Goal: Task Accomplishment & Management: Complete application form

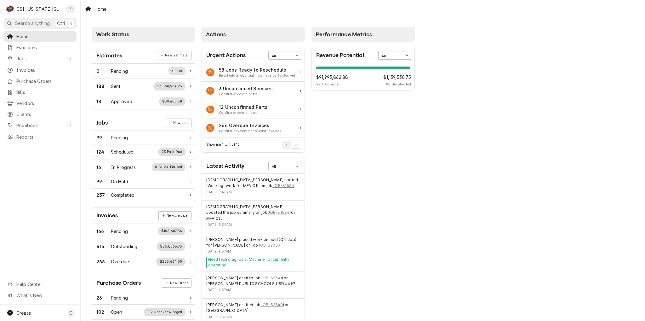
click at [50, 62] on div "Home Estimates Jobs Jobs Job Series Invoices Purchase Orders Bills Vendors Clie…" at bounding box center [40, 86] width 80 height 111
click at [48, 60] on span "Jobs" at bounding box center [40, 58] width 48 height 7
click at [44, 66] on span "Jobs" at bounding box center [44, 69] width 57 height 7
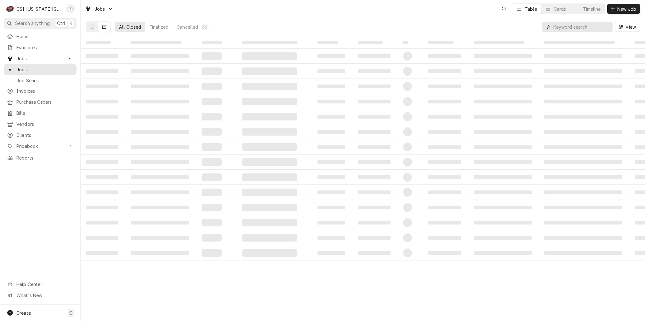
click at [598, 26] on input "Dynamic Content Wrapper" at bounding box center [581, 27] width 56 height 10
type input "32355"
click at [94, 26] on icon "Dynamic Content Wrapper" at bounding box center [92, 27] width 4 height 4
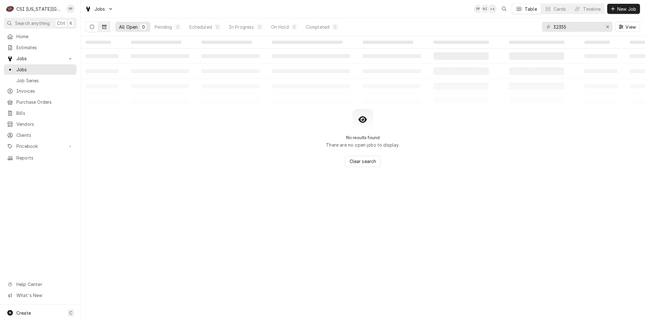
click at [103, 26] on icon "Dynamic Content Wrapper" at bounding box center [104, 27] width 4 height 4
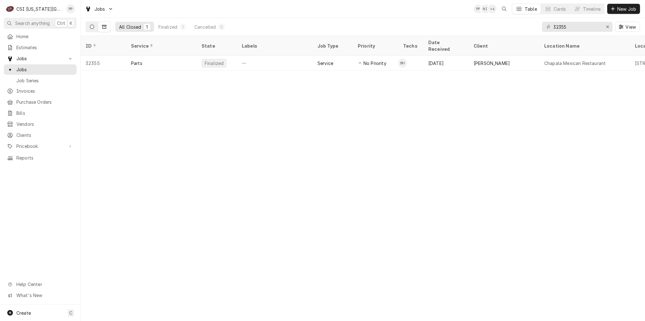
click at [93, 28] on icon "Dynamic Content Wrapper" at bounding box center [92, 27] width 4 height 4
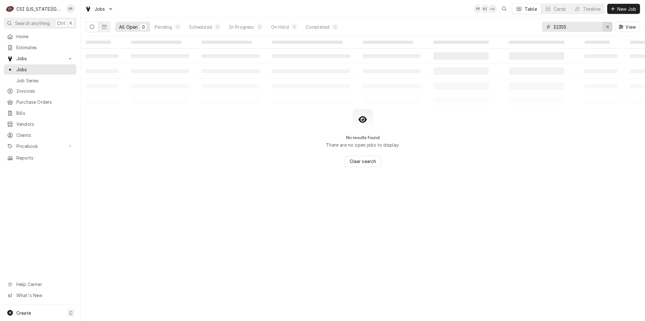
click at [611, 28] on button "Erase input" at bounding box center [607, 27] width 10 height 10
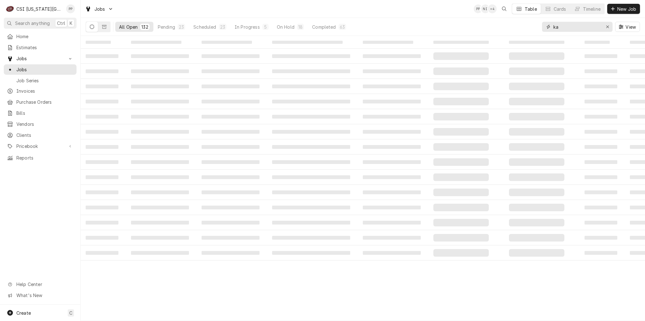
type input "k"
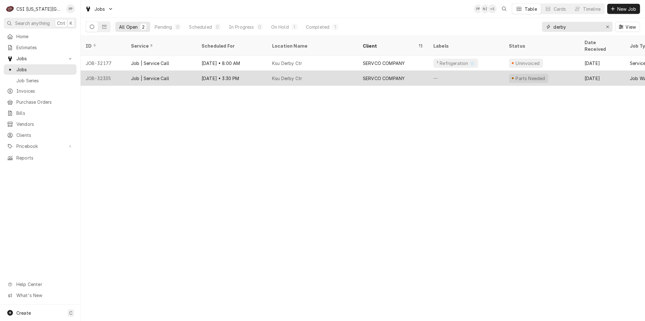
type input "derby"
click at [164, 75] on div "Job | Service Call" at bounding box center [150, 78] width 38 height 7
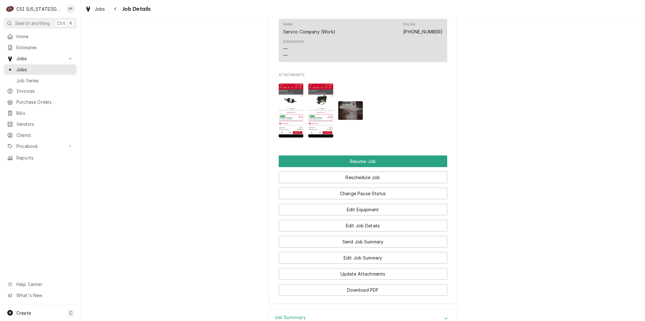
scroll to position [697, 0]
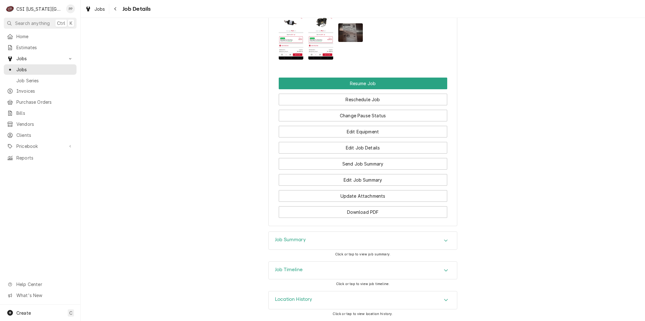
click at [417, 238] on div "Job Summary" at bounding box center [363, 240] width 188 height 18
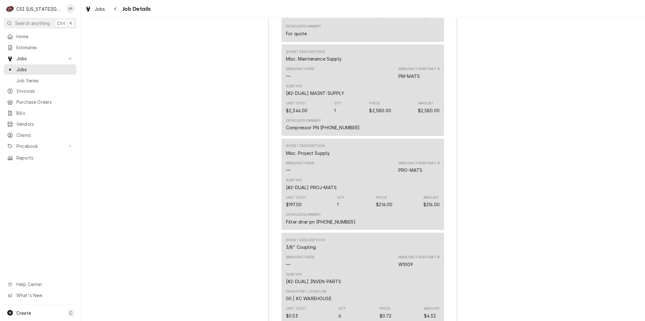
scroll to position [1682, 0]
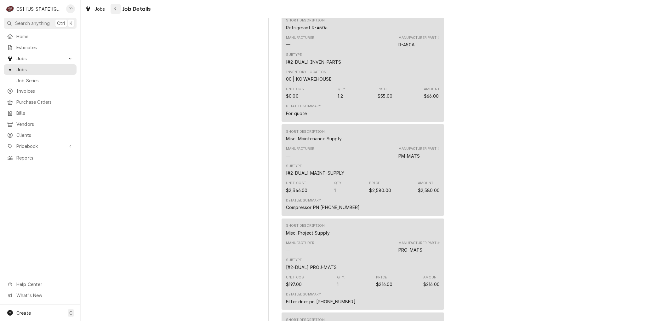
click at [114, 12] on div "Navigate back" at bounding box center [115, 9] width 6 height 6
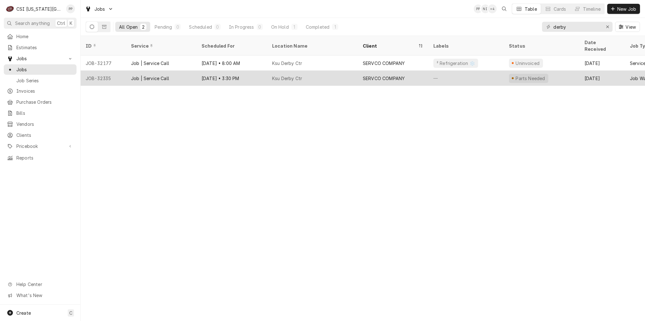
click at [322, 71] on div "Ksu Derby Ctr" at bounding box center [312, 78] width 91 height 15
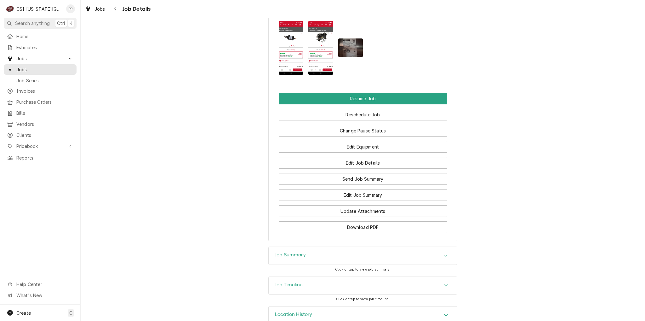
scroll to position [697, 0]
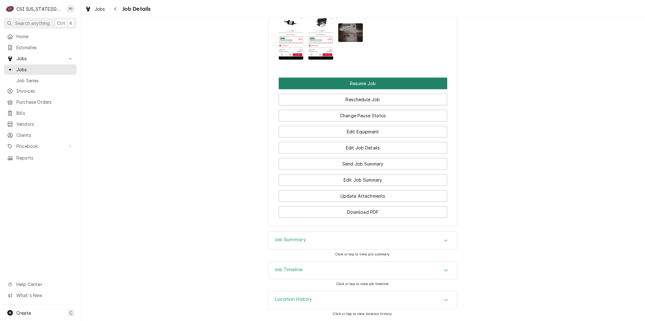
click at [353, 81] on button "Resume Job" at bounding box center [363, 83] width 168 height 12
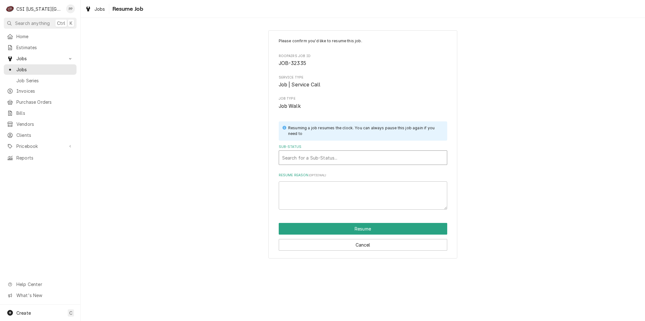
click at [350, 153] on div "Sub-Status" at bounding box center [363, 157] width 162 height 11
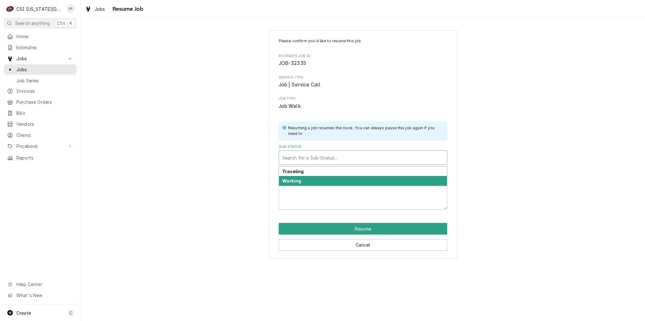
drag, startPoint x: 340, startPoint y: 175, endPoint x: 340, endPoint y: 179, distance: 4.1
click at [340, 179] on div "Traveling Working" at bounding box center [363, 175] width 168 height 19
click at [341, 179] on div "Working" at bounding box center [363, 181] width 168 height 10
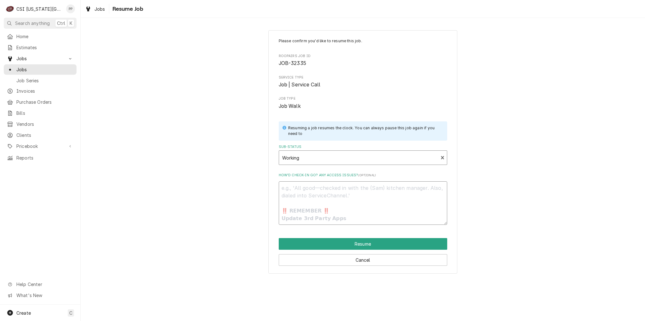
click at [338, 197] on textarea "How’d check-in go? Any access issues? ( optional )" at bounding box center [363, 202] width 168 height 43
type textarea "x"
type textarea "a"
type textarea "x"
type textarea "as"
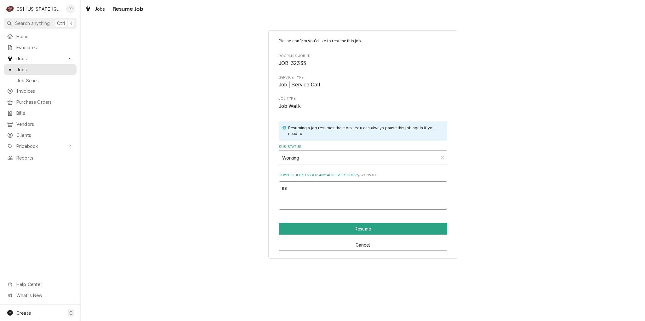
type textarea "x"
type textarea "asf"
type textarea "x"
type textarea "asfd"
type textarea "x"
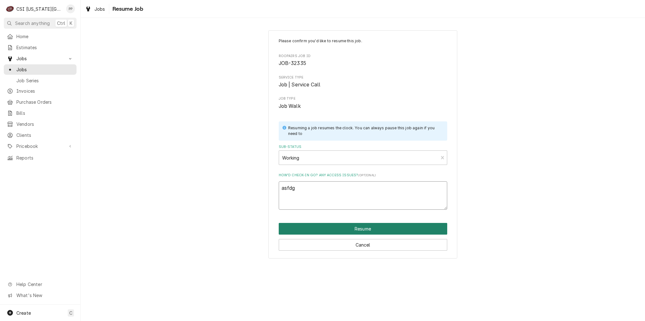
type textarea "asfdg"
click at [349, 224] on button "Resume" at bounding box center [363, 229] width 168 height 12
type textarea "x"
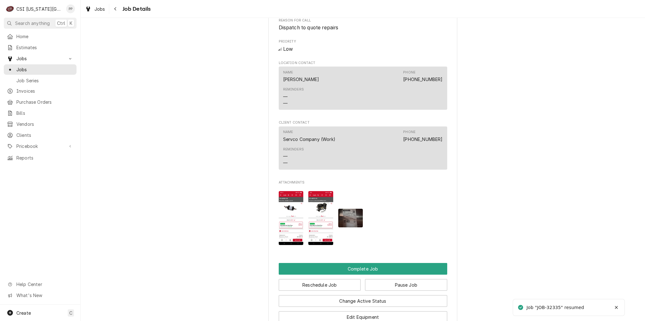
scroll to position [681, 0]
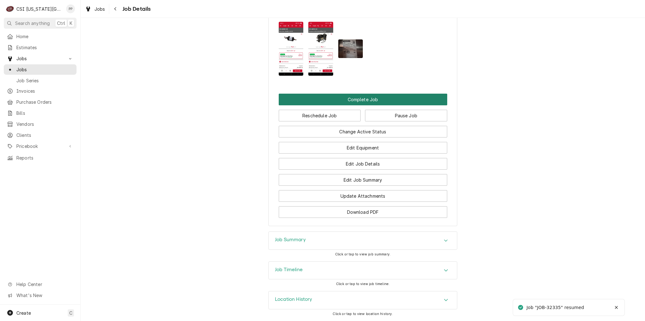
click at [362, 99] on button "Complete Job" at bounding box center [363, 100] width 168 height 12
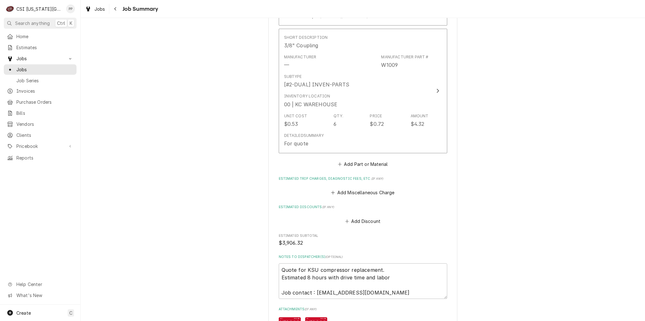
scroll to position [1405, 0]
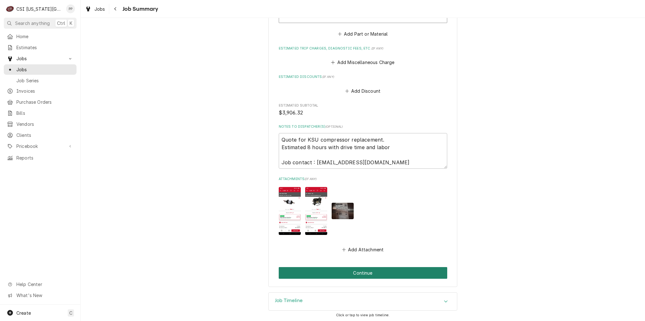
click at [365, 274] on button "Continue" at bounding box center [363, 273] width 168 height 12
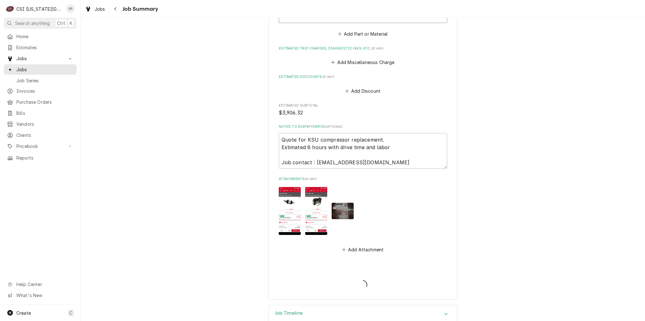
type textarea "x"
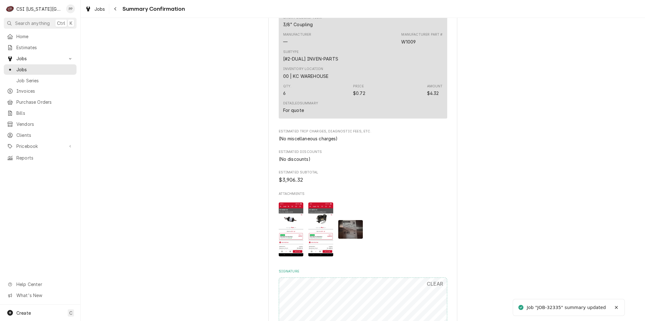
scroll to position [1280, 0]
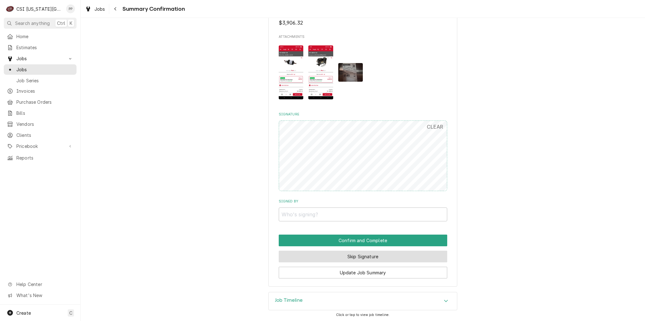
click at [346, 258] on button "Skip Signature" at bounding box center [363, 256] width 168 height 12
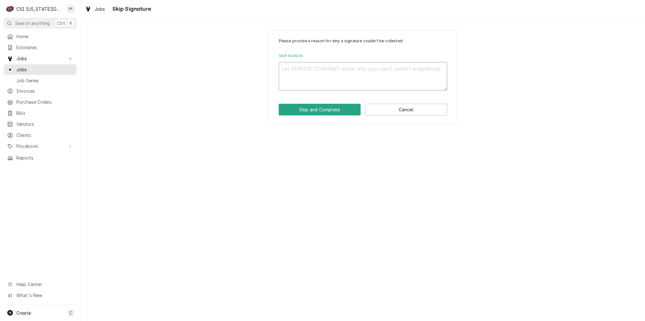
click at [297, 81] on textarea "Skip Reason" at bounding box center [363, 76] width 168 height 28
type textarea "x"
type textarea "q"
type textarea "x"
type textarea "qu"
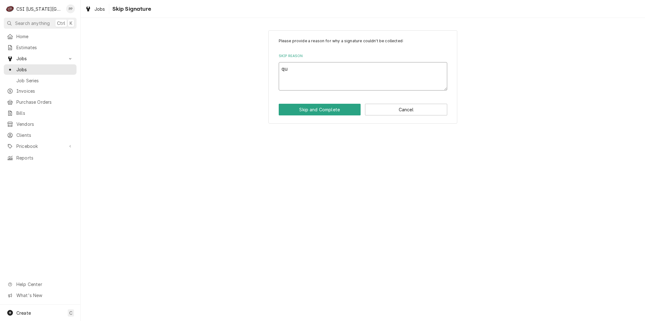
type textarea "x"
type textarea "quo"
type textarea "x"
type textarea "quot"
type textarea "x"
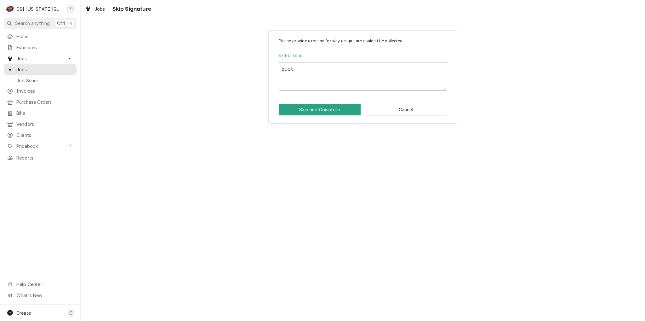
type textarea "quote"
type textarea "x"
type textarea "quoted"
type textarea "x"
type textarea "quoted"
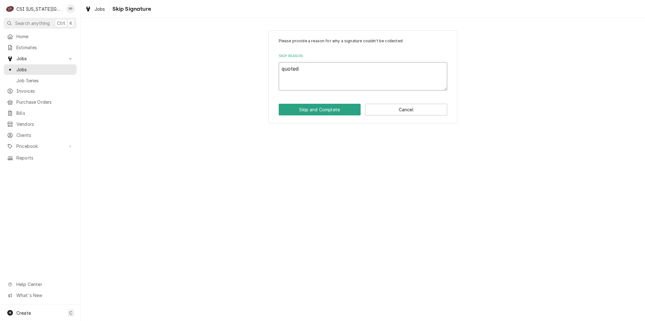
type textarea "x"
type textarea "quoted o"
type textarea "x"
type textarea "quoted oi"
type textarea "x"
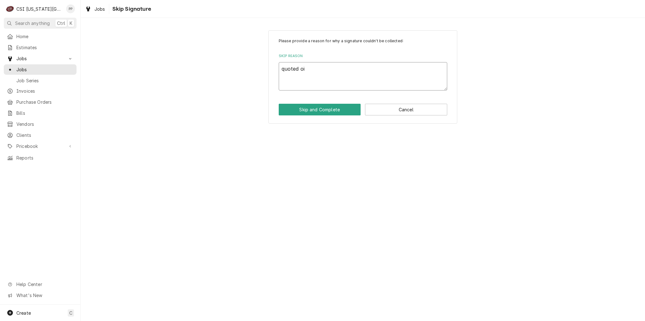
type textarea "quoted oin"
type textarea "x"
type textarea "quoted oiny"
type textarea "x"
type textarea "quoted oiny"
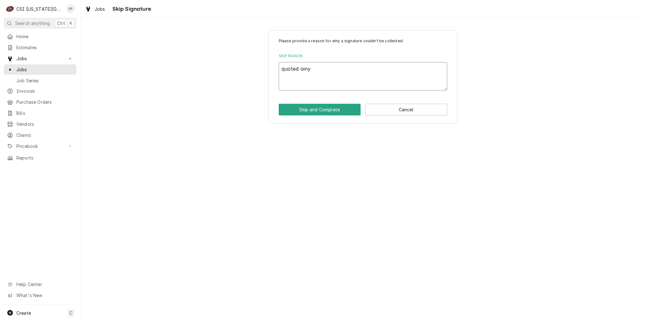
type textarea "x"
type textarea "quoted oin"
type textarea "x"
type textarea "quoted oi"
type textarea "x"
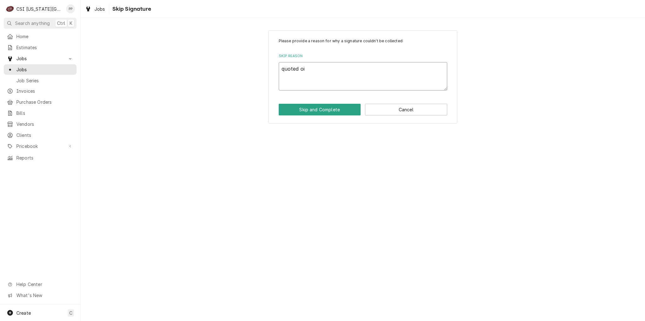
type textarea "quoted o"
type textarea "x"
type textarea "quoted"
type textarea "x"
type textarea "quoted"
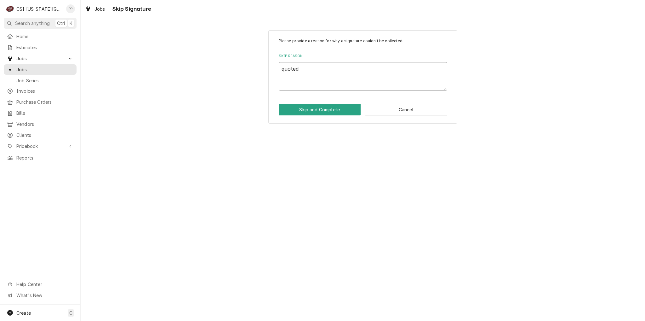
type textarea "x"
type textarea "quote"
type textarea "x"
type textarea "quote"
type textarea "x"
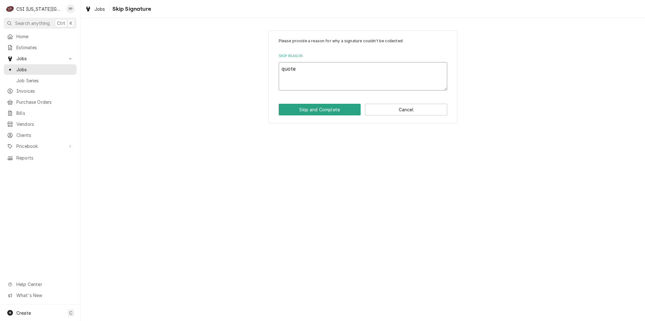
type textarea "quote o"
type textarea "x"
type textarea "quote on"
type textarea "x"
type textarea "quote onl"
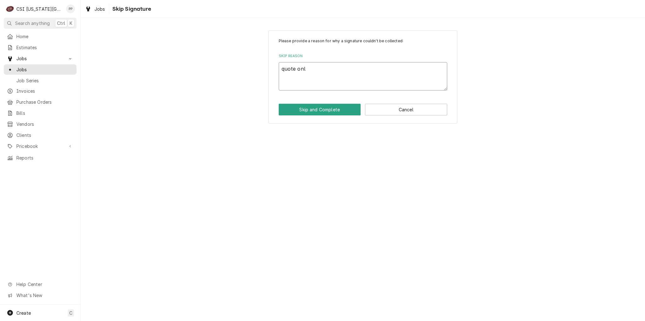
type textarea "x"
type textarea "quote onl"
click at [326, 106] on button "Skip and Complete" at bounding box center [320, 110] width 82 height 12
type textarea "x"
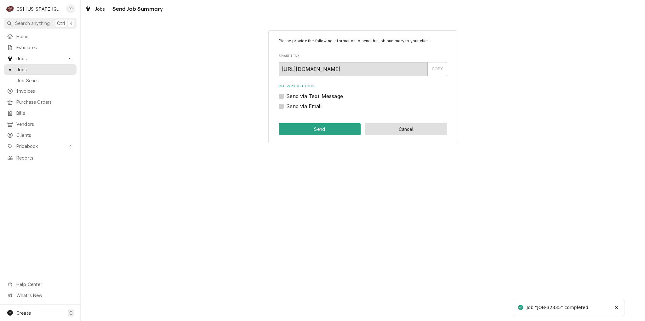
click at [423, 128] on button "Cancel" at bounding box center [406, 129] width 82 height 12
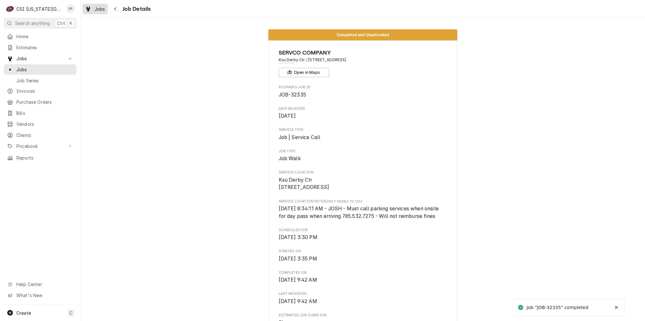
click at [93, 10] on div "Jobs" at bounding box center [95, 9] width 23 height 8
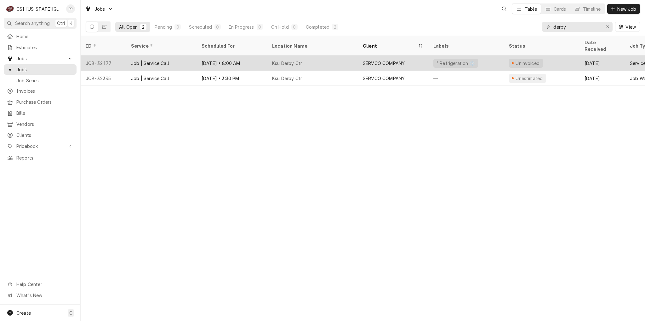
click at [192, 58] on div "Job | Service Call" at bounding box center [161, 62] width 71 height 15
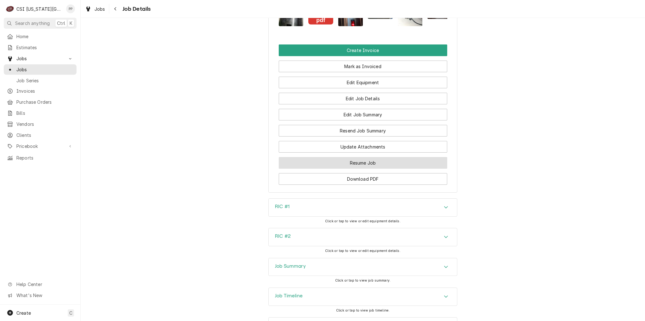
scroll to position [850, 0]
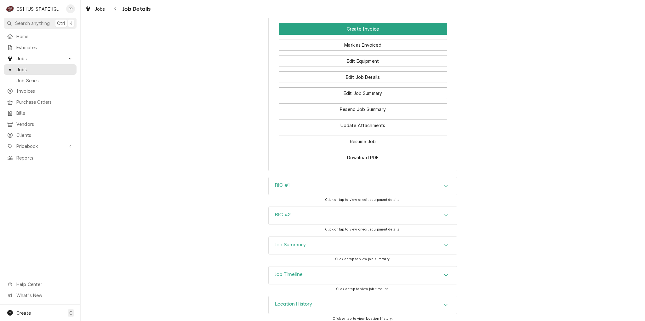
click at [436, 240] on div "Job Summary" at bounding box center [363, 246] width 188 height 18
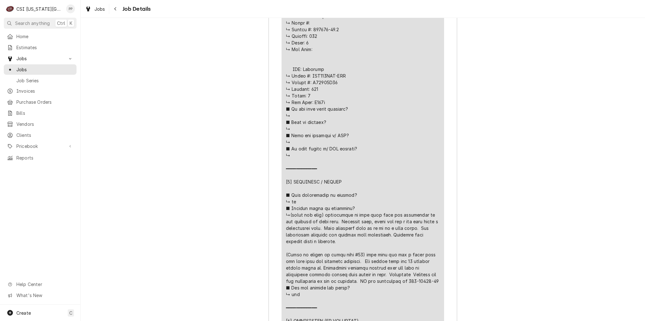
scroll to position [1543, 0]
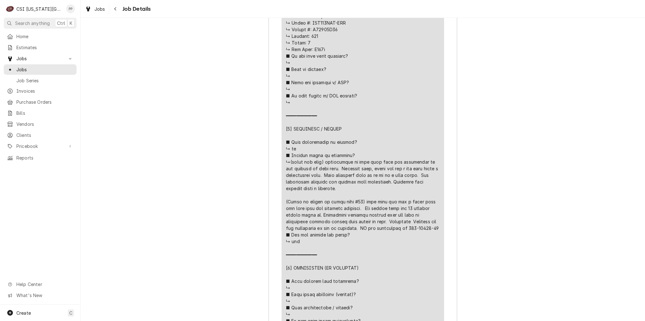
click at [348, 193] on div "Line Item" at bounding box center [363, 168] width 154 height 589
drag, startPoint x: 348, startPoint y: 188, endPoint x: 346, endPoint y: 185, distance: 3.8
click at [348, 187] on div "Line Item" at bounding box center [363, 168] width 154 height 589
click at [346, 185] on div "Line Item" at bounding box center [363, 168] width 154 height 589
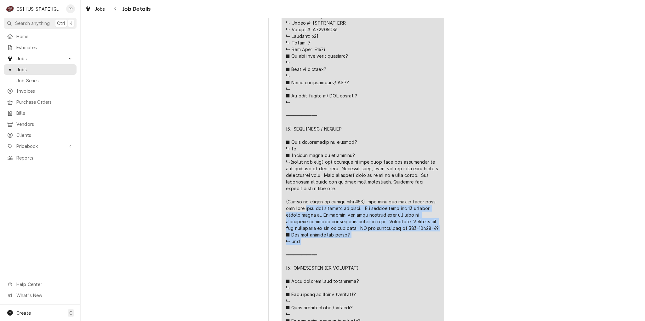
drag, startPoint x: 346, startPoint y: 185, endPoint x: 282, endPoint y: 155, distance: 71.2
click at [282, 155] on div "Short Description Job | Service Call Subtype [#1-SALE] LABR-REG Service Date [D…" at bounding box center [363, 130] width 162 height 673
click at [351, 170] on div "Line Item" at bounding box center [363, 168] width 154 height 589
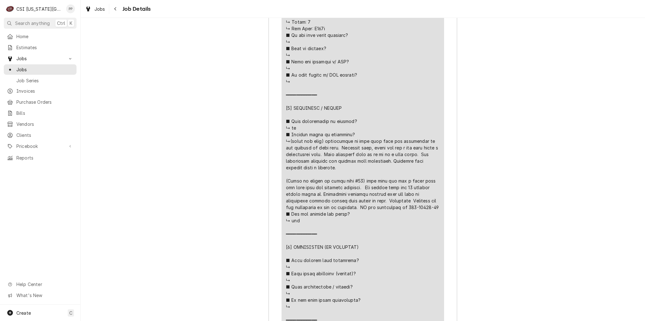
scroll to position [1575, 0]
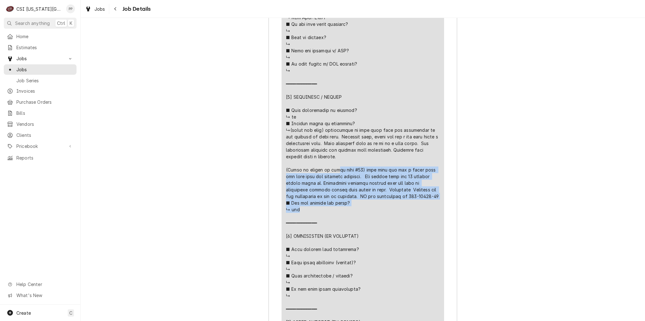
drag, startPoint x: 349, startPoint y: 151, endPoint x: 280, endPoint y: 119, distance: 75.8
click at [282, 119] on div "Short Description Job | Service Call Subtype [#1-SALE] LABR-REG Service Date Au…" at bounding box center [363, 99] width 162 height 673
drag, startPoint x: 282, startPoint y: 119, endPoint x: 345, endPoint y: 153, distance: 71.3
click at [345, 153] on div "Short Description Job | Service Call Subtype [#1-SALE] LABR-REG Service Date Au…" at bounding box center [363, 99] width 162 height 673
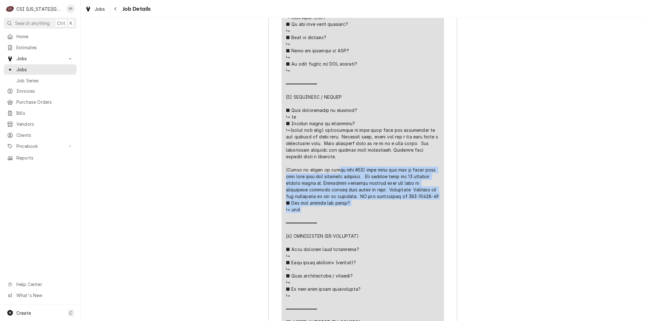
click at [345, 153] on div "Line Item" at bounding box center [363, 136] width 154 height 589
drag, startPoint x: 345, startPoint y: 152, endPoint x: 284, endPoint y: 116, distance: 70.8
click at [286, 116] on div "Line Item" at bounding box center [363, 136] width 154 height 589
click at [286, 117] on div "Line Item" at bounding box center [363, 136] width 154 height 589
drag, startPoint x: 284, startPoint y: 119, endPoint x: 345, endPoint y: 153, distance: 69.3
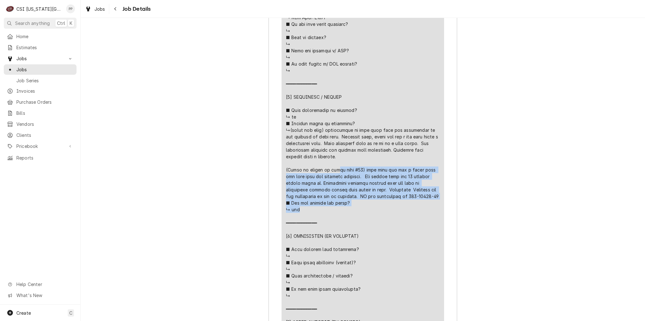
click at [345, 153] on div "Line Item" at bounding box center [363, 136] width 154 height 589
drag, startPoint x: 344, startPoint y: 151, endPoint x: 281, endPoint y: 119, distance: 71.3
click at [282, 119] on div "Short Description Job | Service Call Subtype [#1-SALE] LABR-REG Service Date Au…" at bounding box center [363, 99] width 162 height 673
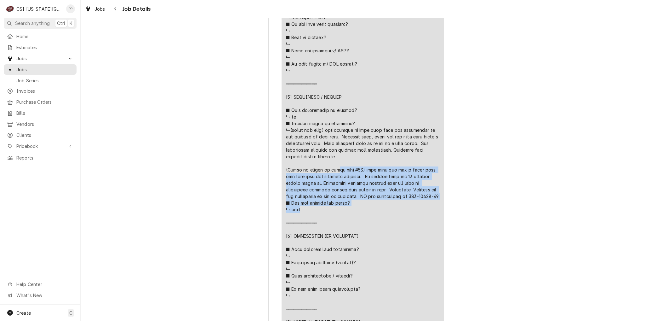
drag, startPoint x: 282, startPoint y: 118, endPoint x: 346, endPoint y: 154, distance: 73.0
click at [346, 154] on div "Short Description Job | Service Call Subtype [#1-SALE] LABR-REG Service Date Au…" at bounding box center [363, 99] width 162 height 673
click at [347, 153] on div "Line Item" at bounding box center [363, 136] width 154 height 589
click at [346, 151] on div "Line Item" at bounding box center [363, 136] width 154 height 589
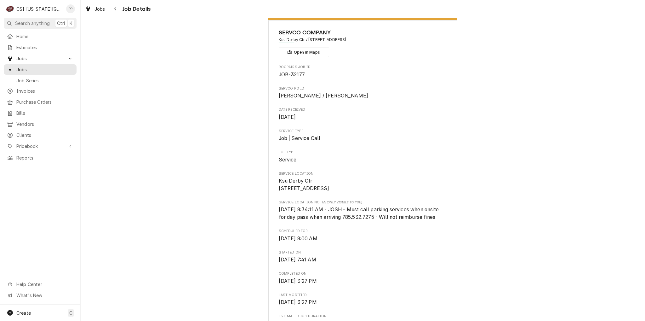
scroll to position [0, 0]
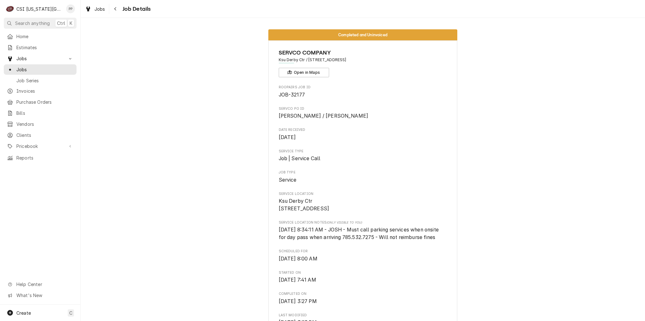
drag, startPoint x: 440, startPoint y: 246, endPoint x: 275, endPoint y: 230, distance: 166.4
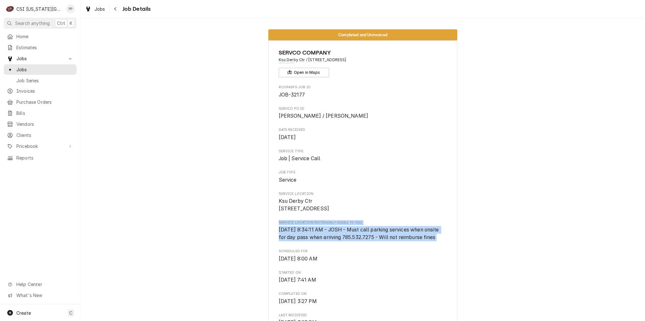
drag, startPoint x: 289, startPoint y: 230, endPoint x: 443, endPoint y: 249, distance: 155.8
click at [440, 241] on span "5/9/2022 8:34:11 AM - JOSH - Must call parking services when onsite for day pas…" at bounding box center [363, 233] width 168 height 15
drag, startPoint x: 440, startPoint y: 246, endPoint x: 271, endPoint y: 228, distance: 169.7
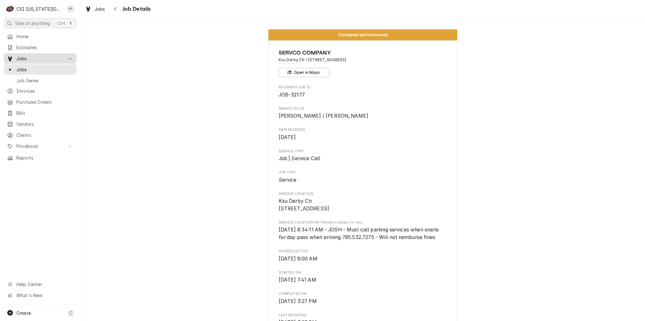
click at [37, 58] on span "Jobs" at bounding box center [40, 58] width 48 height 7
click at [37, 65] on link "Invoices" at bounding box center [40, 70] width 73 height 10
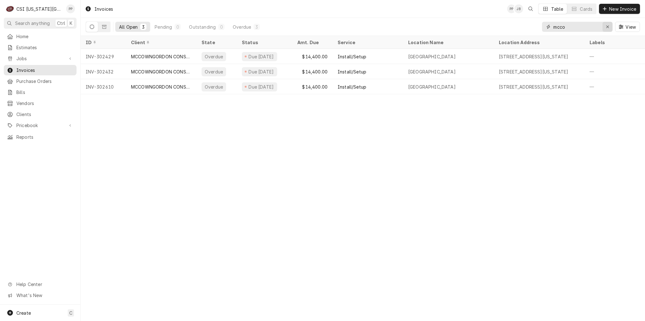
click at [606, 26] on icon "Erase input" at bounding box center [607, 27] width 3 height 4
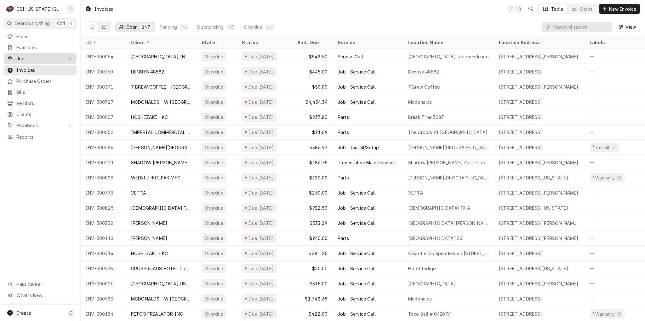
click at [35, 57] on span "Jobs" at bounding box center [40, 58] width 48 height 7
click at [35, 66] on span "Jobs" at bounding box center [44, 69] width 57 height 7
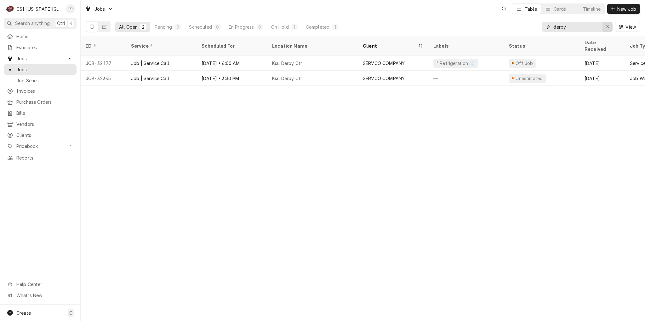
click at [608, 25] on icon "Erase input" at bounding box center [607, 27] width 3 height 4
click at [616, 7] on span "New Job" at bounding box center [626, 9] width 21 height 7
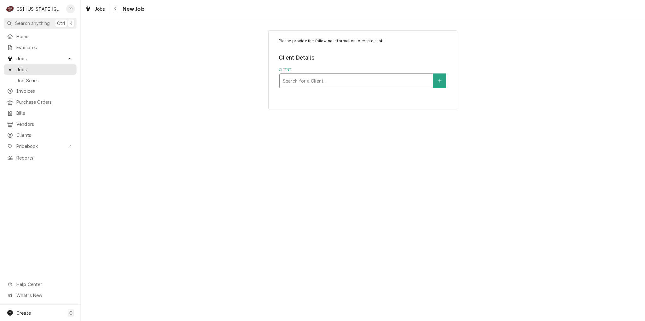
click at [297, 75] on div "Client" at bounding box center [356, 80] width 147 height 11
type input "curate"
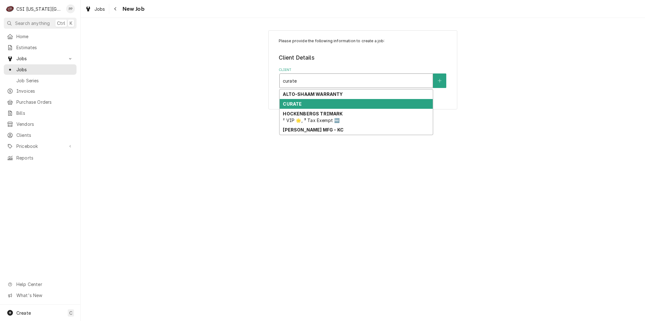
click at [339, 103] on div "CURATE" at bounding box center [356, 104] width 153 height 10
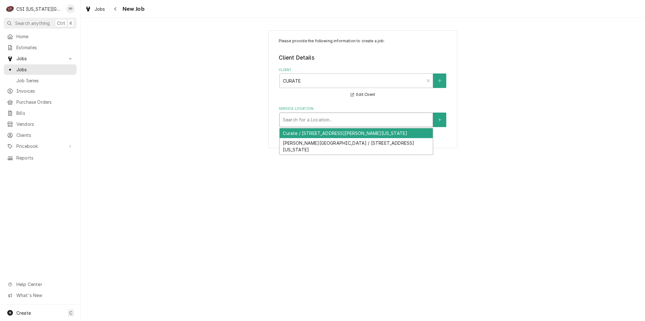
click at [339, 114] on div "Service Location" at bounding box center [356, 119] width 147 height 11
click at [339, 133] on div "Curate / 3612 Karnes Blvd, Kansas City, MO 64111" at bounding box center [356, 133] width 153 height 10
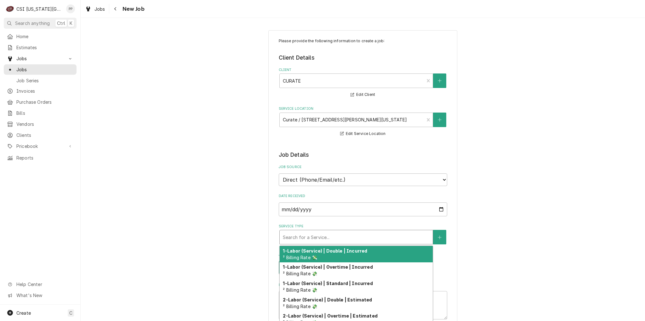
click at [332, 237] on div "Service Type" at bounding box center [356, 236] width 147 height 11
type textarea "x"
type input "j"
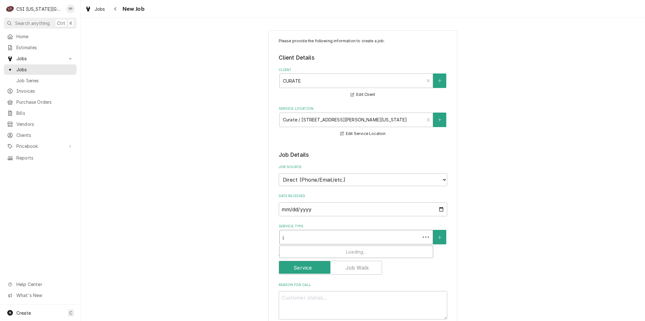
type textarea "x"
type input "jo"
type textarea "x"
type input "joi"
type textarea "x"
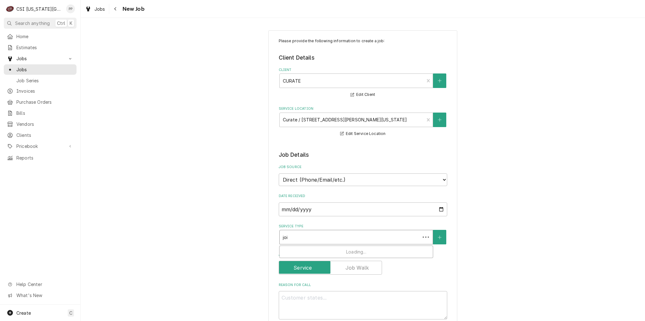
type input "joi"
type textarea "x"
type input "joi"
type textarea "x"
type input "joib"
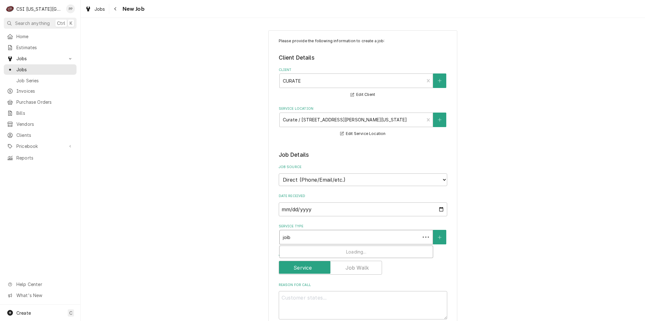
type textarea "x"
type input "joi"
type textarea "x"
type input "jo"
type textarea "x"
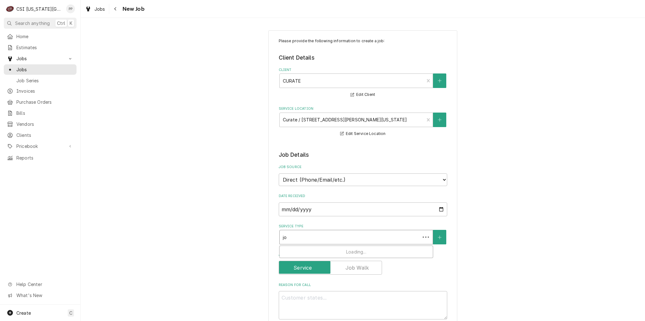
type input "job"
type textarea "x"
type input "job"
type textarea "x"
type input "job i"
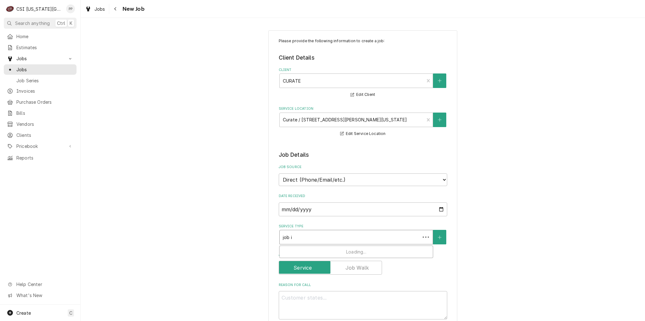
type textarea "x"
type input "job in"
type textarea "x"
type input "job inst"
type textarea "x"
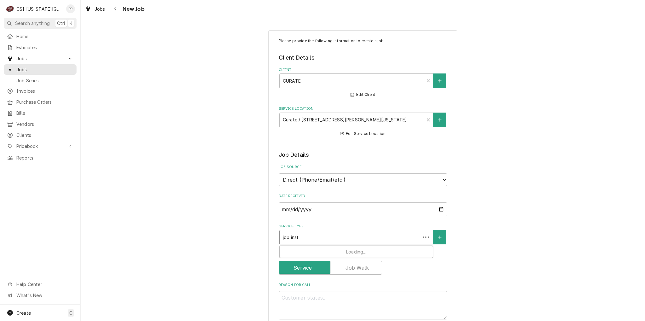
type input "job insta"
type textarea "x"
type input "job instal"
type textarea "x"
type input "job install"
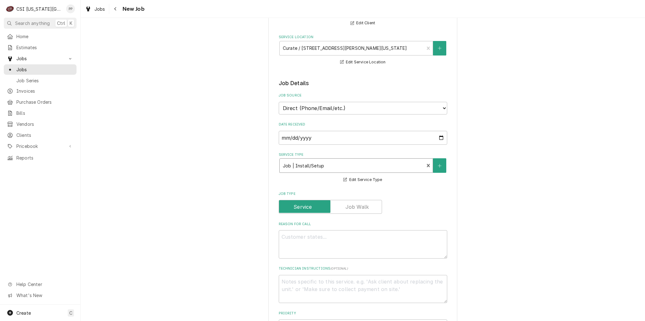
scroll to position [157, 0]
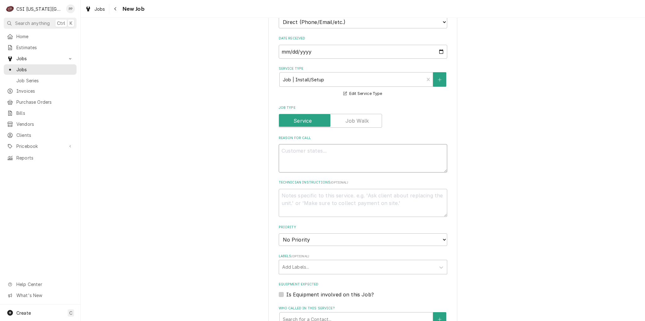
click at [312, 165] on textarea "Reason For Call" at bounding box center [363, 158] width 168 height 28
type textarea "x"
type textarea "P"
type textarea "x"
type textarea "Pi"
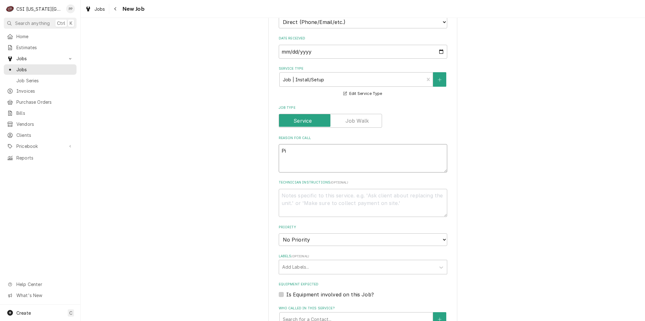
type textarea "x"
type textarea "Pik"
type textarea "x"
type textarea "Pikc"
type textarea "x"
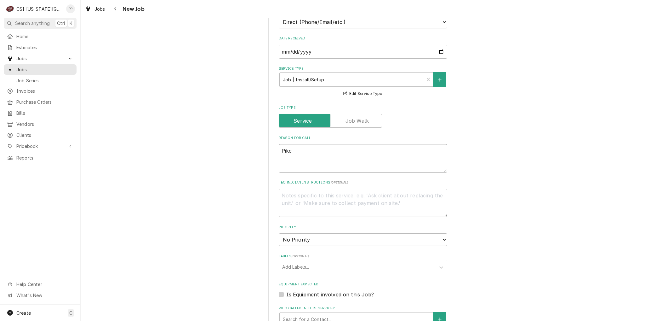
type textarea "Pikc"
type textarea "x"
type textarea "Pikc u"
type textarea "x"
type textarea "Pikc up"
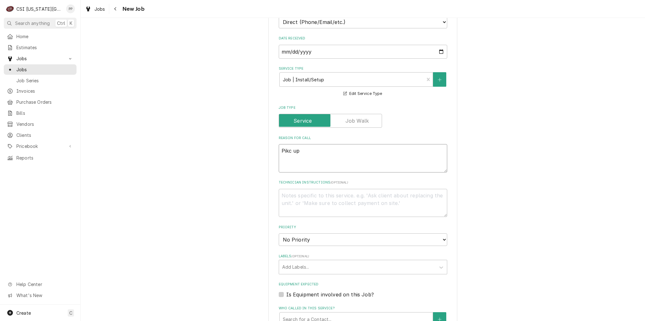
type textarea "x"
type textarea "Pikc up"
type textarea "x"
type textarea "Pikc up"
type textarea "x"
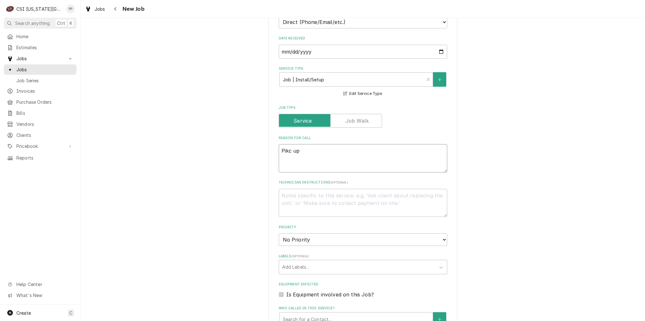
type textarea "Pikc u"
type textarea "x"
type textarea "Pikc"
type textarea "x"
type textarea "Pikc"
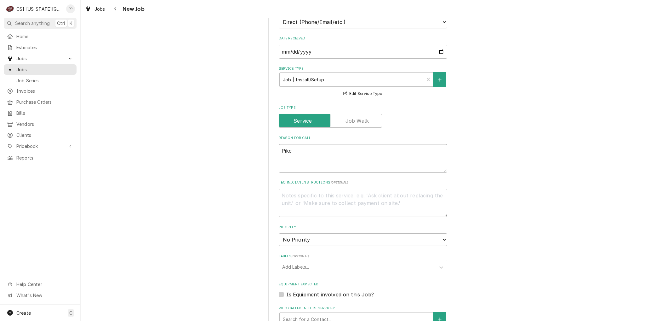
type textarea "x"
type textarea "Pik"
type textarea "x"
type textarea "Pi"
type textarea "x"
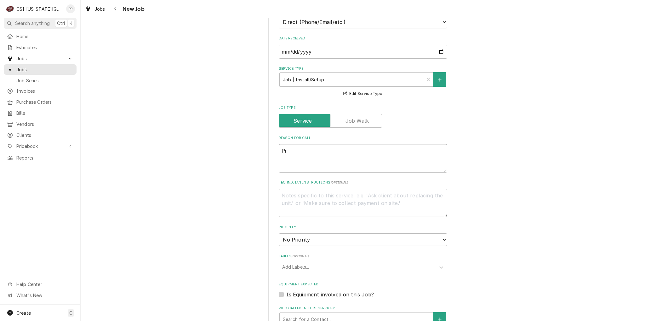
type textarea "Pic"
type textarea "x"
type textarea "Pick"
type textarea "x"
type textarea "Pick"
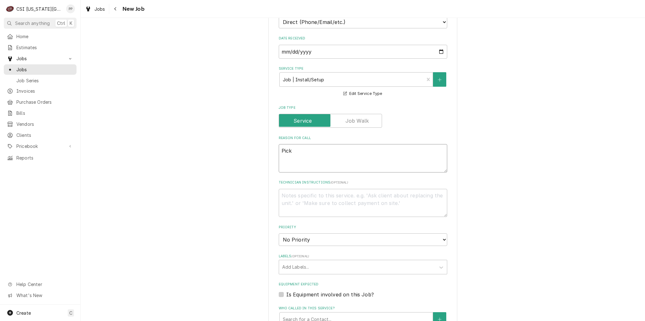
type textarea "x"
type textarea "Pick u"
type textarea "x"
type textarea "Pick up"
type textarea "x"
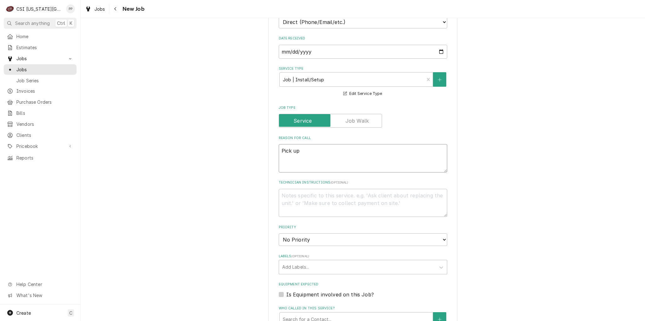
type textarea "Pick up"
type textarea "x"
type textarea "Pick up V"
type textarea "x"
type textarea "Pick up Ve"
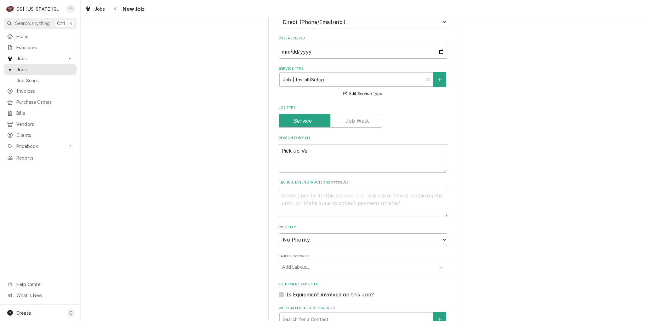
type textarea "x"
type textarea "Pick up Vec"
type textarea "x"
type textarea "Pick up Vect"
type textarea "x"
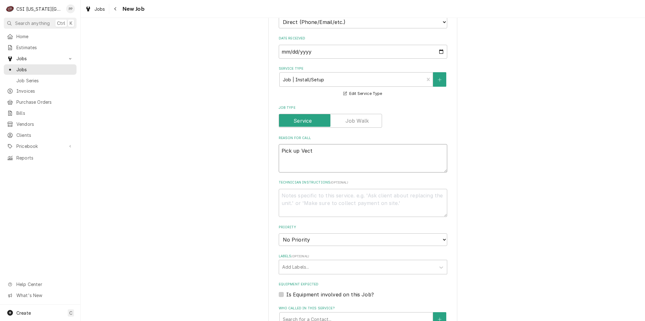
type textarea "Pick up Vecto"
type textarea "x"
type textarea "Pick up Vector"
type textarea "x"
type textarea "Pick up Vector"
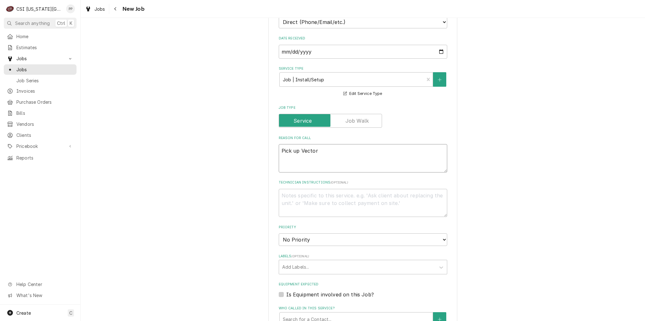
type textarea "x"
type textarea "Pick up Vector O"
type textarea "x"
type textarea "Pick up Vector Ov"
type textarea "x"
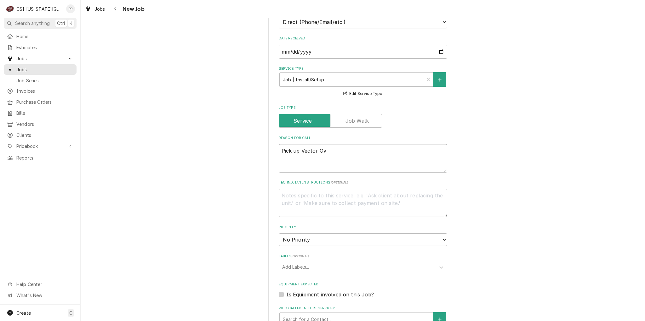
type textarea "Pick up Vector Ove"
type textarea "x"
type textarea "Pick up Vector Oven"
type textarea "x"
type textarea "Pick up Vector Oven"
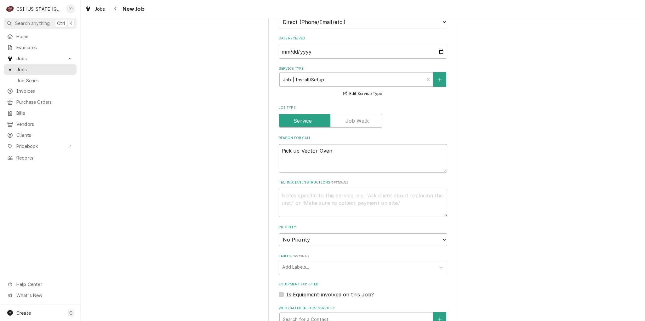
type textarea "x"
type textarea "Pick up Vector Oven w"
type textarea "x"
type textarea "Pick up Vector Oven we"
type textarea "x"
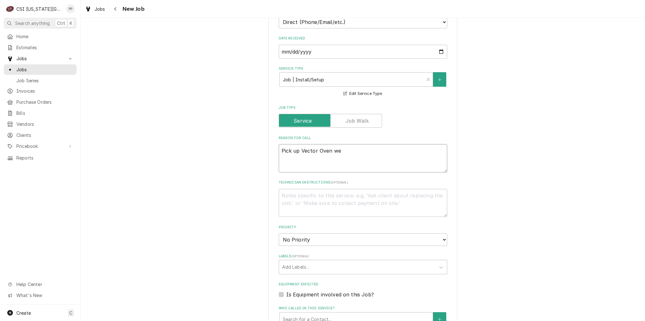
type textarea "Pick up Vector Oven wed"
type textarea "x"
type textarea "Pick up Vector Oven wedn"
type textarea "x"
type textarea "Pick up Vector Oven wedne"
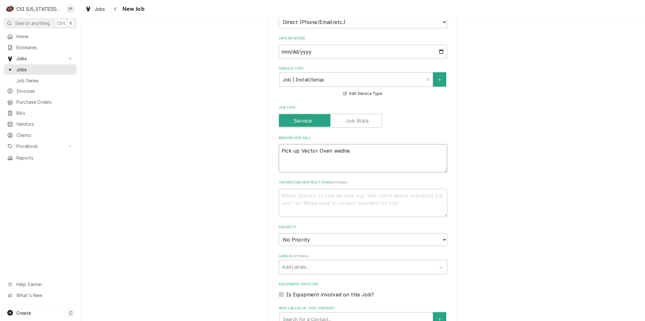
type textarea "x"
type textarea "Pick up Vector Oven wedn"
type textarea "x"
type textarea "Pick up Vector Oven wed"
type textarea "x"
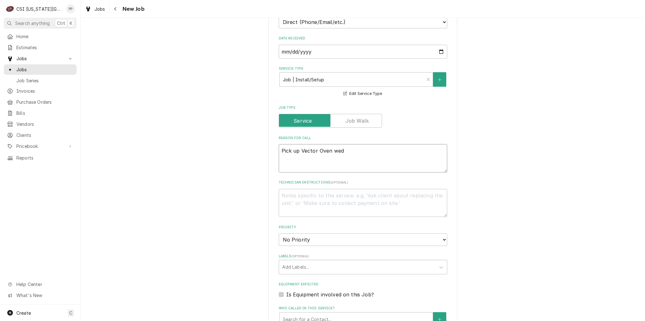
type textarea "Pick up Vector Oven we"
type textarea "x"
type textarea "Pick up Vector Oven w"
type textarea "x"
type textarea "Pick up Vector Oven"
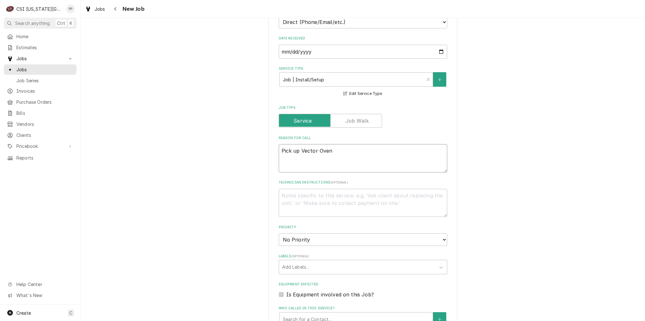
type textarea "x"
type textarea "Pick up Vector Oven f"
type textarea "x"
type textarea "Pick up Vector Oven fr"
type textarea "x"
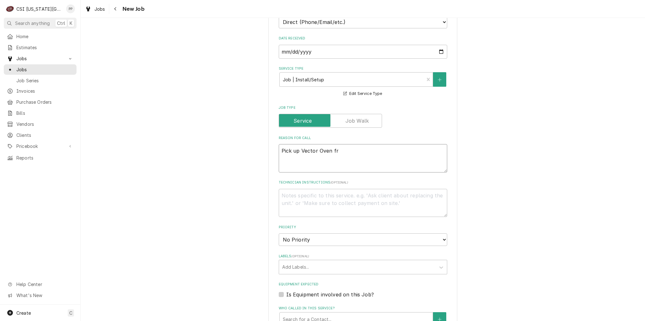
type textarea "Pick up Vector Oven fro"
type textarea "x"
type textarea "Pick up Vector Oven from"
type textarea "x"
type textarea "Pick up Vector Oven from"
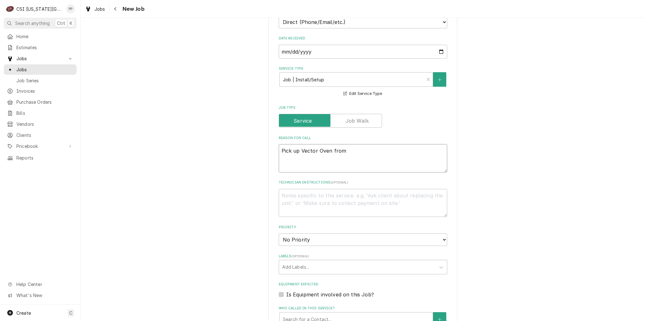
type textarea "x"
type textarea "Pick up Vector Oven from c"
type textarea "x"
type textarea "Pick up Vector Oven from cu"
type textarea "x"
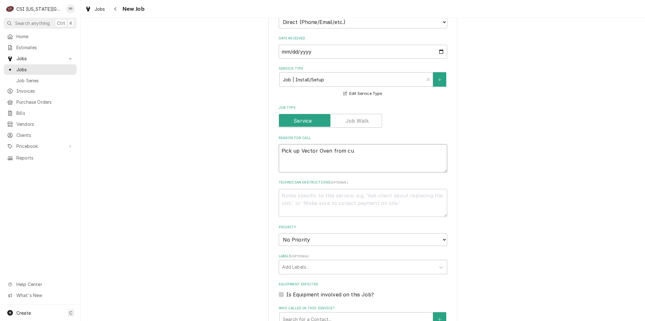
type textarea "Pick up Vector Oven from cur"
type textarea "x"
type textarea "Pick up Vector Oven from cura"
type textarea "x"
type textarea "Pick up Vector Oven from curat"
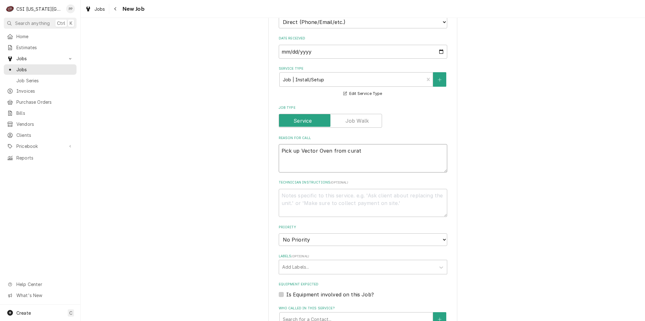
type textarea "x"
type textarea "Pick up Vector Oven from curate"
type textarea "x"
type textarea "Pick up Vector Oven from curate"
type textarea "x"
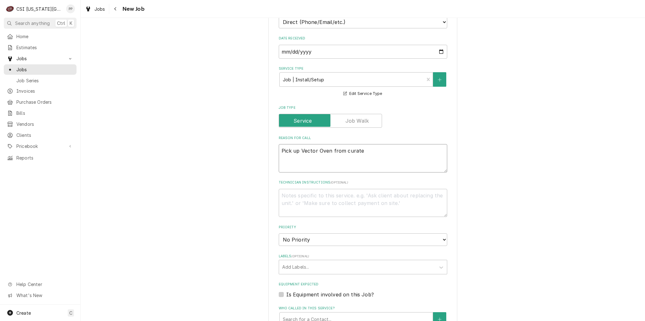
type textarea "Pick up Vector Oven from curate o"
type textarea "x"
type textarea "Pick up Vector Oven from curate of"
type textarea "x"
type textarea "Pick up Vector Oven from curate off"
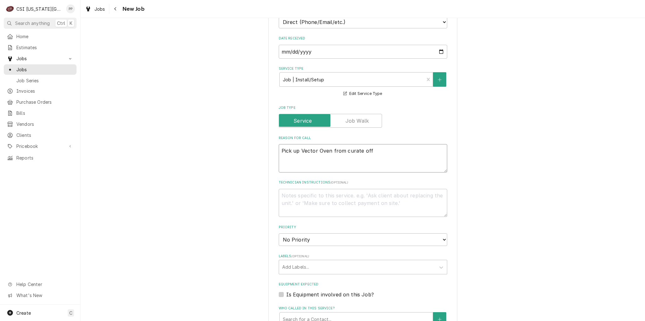
type textarea "x"
type textarea "Pick up Vector Oven from curate offi"
type textarea "x"
type textarea "Pick up Vector Oven from curate offic"
type textarea "x"
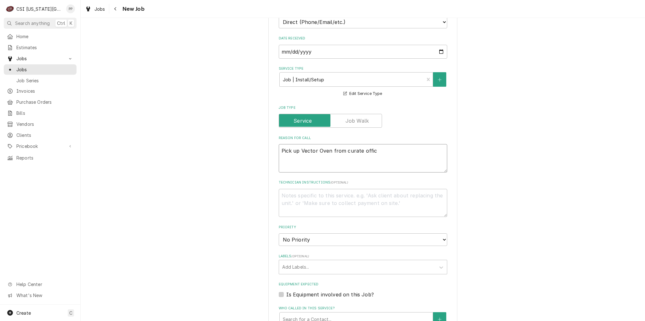
type textarea "Pick up Vector Oven from curate office"
type textarea "x"
type textarea "Pick up Vector Oven from curate office"
type textarea "x"
type textarea "Pick up Vector Oven from curate office e"
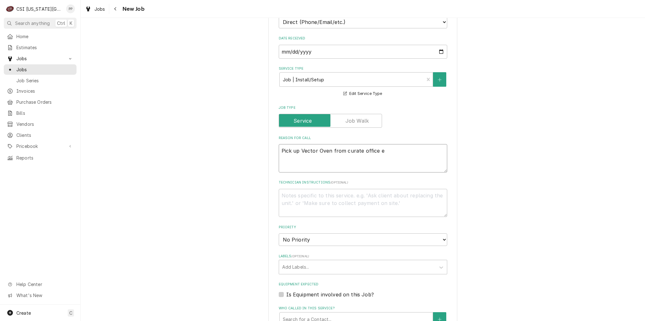
type textarea "x"
type textarea "Pick up Vector Oven from curate office"
type textarea "x"
type textarea "Pick up Vector Oven from curate office"
type textarea "x"
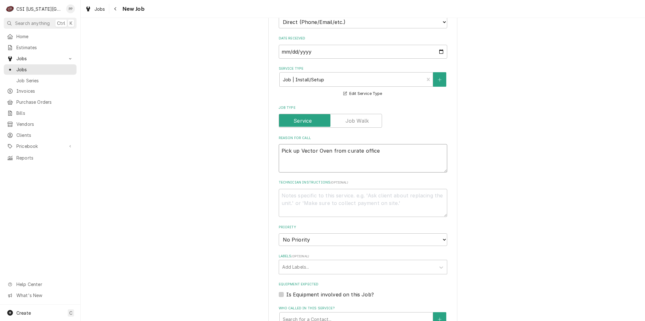
type textarea "Pick up Vector Oven from curate office"
type textarea "x"
type textarea "Pick up Vector Oven from curate office w"
type textarea "x"
type textarea "Pick up Vector Oven from curate office we"
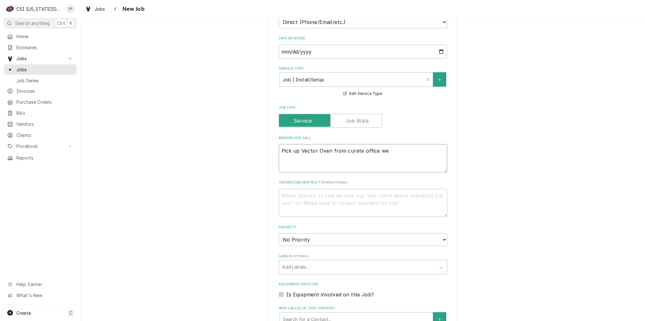
type textarea "x"
type textarea "Pick up Vector Oven from curate office wed"
type textarea "x"
type textarea "Pick up Vector Oven from curate office wedn"
type textarea "x"
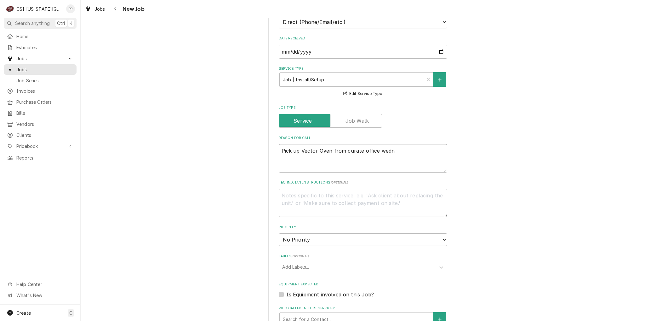
type textarea "Pick up Vector Oven from curate office wedne"
type textarea "x"
type textarea "Pick up Vector Oven from curate office wednes"
type textarea "x"
type textarea "Pick up Vector Oven from curate office wednesd"
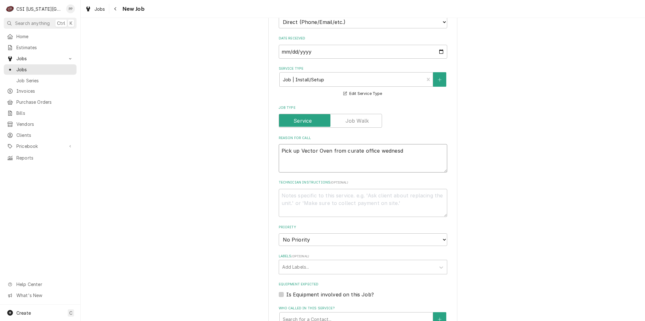
type textarea "x"
type textarea "Pick up Vector Oven from curate office wednesda"
type textarea "x"
type textarea "Pick up Vector Oven from curate office wednesday"
type textarea "x"
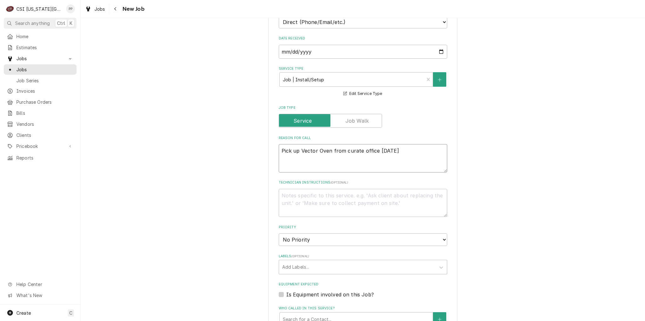
type textarea "Pick up Vector Oven from curate office wednesday"
type textarea "x"
type textarea "Pick up Vector Oven from curate office wednesday 1"
type textarea "x"
type textarea "Pick up Vector Oven from curate office wednesday 10"
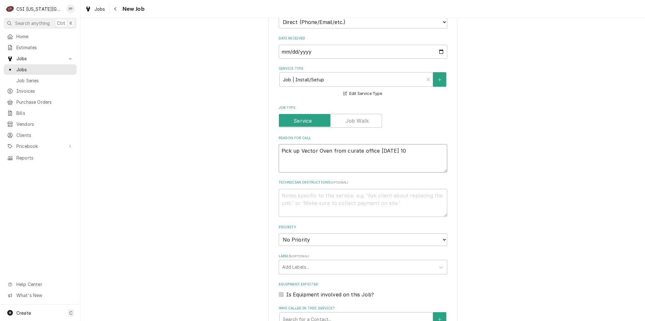
type textarea "x"
type textarea "Pick up Vector Oven from curate office wednesday 10/"
type textarea "x"
type textarea "Pick up Vector Oven from curate office wednesday 10/8"
type textarea "x"
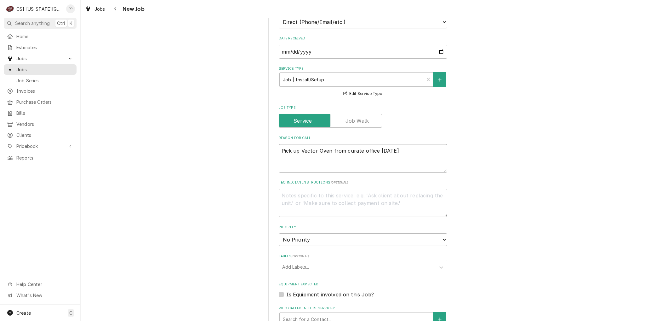
type textarea "Pick up Vector Oven from curate office wednesday 10/8"
type textarea "x"
type textarea "Pick up Vector Oven from curate office wednesday 10/8 a"
type textarea "x"
type textarea "Pick up Vector Oven from curate office wednesday 10/8 an"
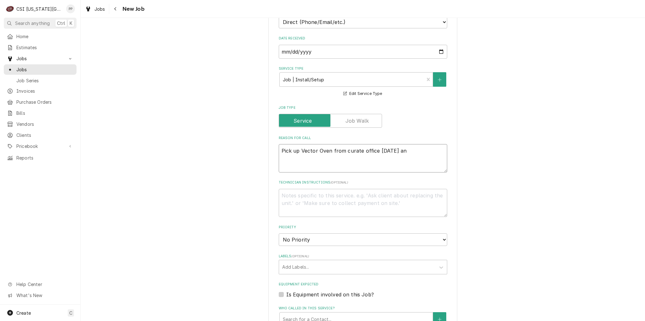
type textarea "x"
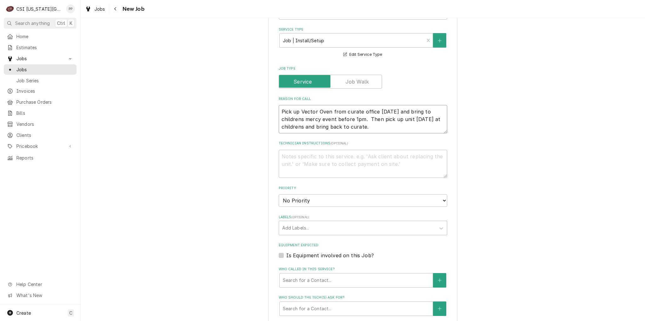
scroll to position [315, 0]
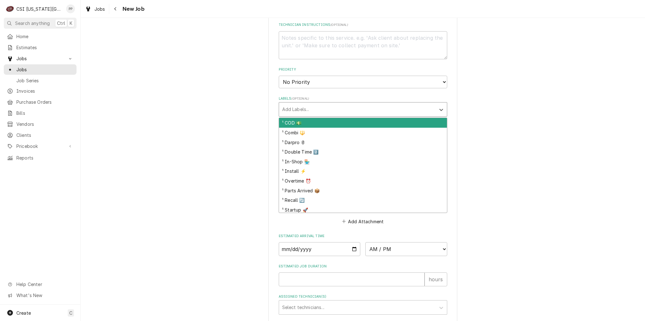
click at [324, 109] on div "Labels" at bounding box center [357, 109] width 150 height 11
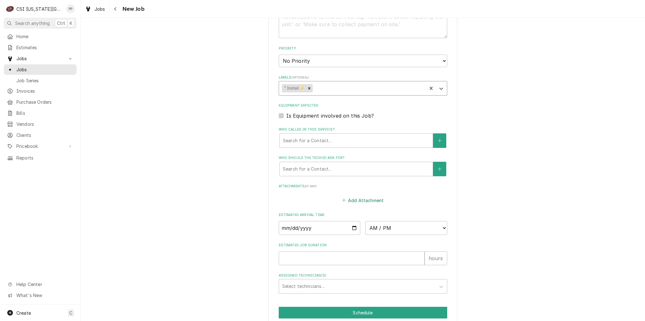
scroll to position [361, 0]
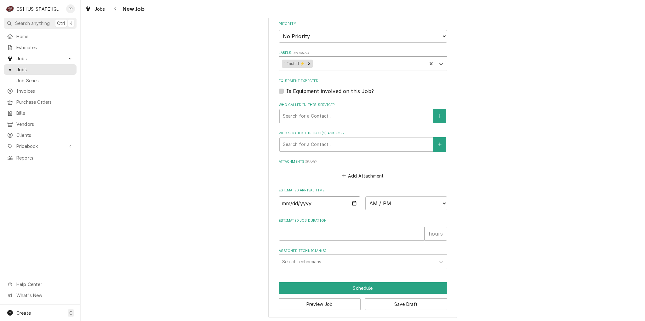
click at [355, 202] on input "Date" at bounding box center [320, 203] width 82 height 14
click at [354, 202] on input "Date" at bounding box center [320, 203] width 82 height 14
click at [370, 209] on fieldset "Job Details Job Source Direct (Phone/Email/etc.) Service Channel Corrigo Ecotra…" at bounding box center [363, 29] width 168 height 478
click at [375, 204] on select "AM / PM 6:00 AM 6:15 AM 6:30 AM 6:45 AM 7:00 AM 7:15 AM 7:30 AM 7:45 AM 8:00 AM…" at bounding box center [406, 203] width 82 height 14
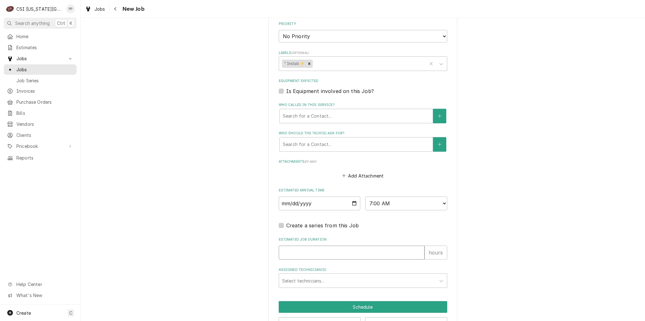
click at [321, 247] on input "Estimated Job Duration" at bounding box center [352, 252] width 146 height 14
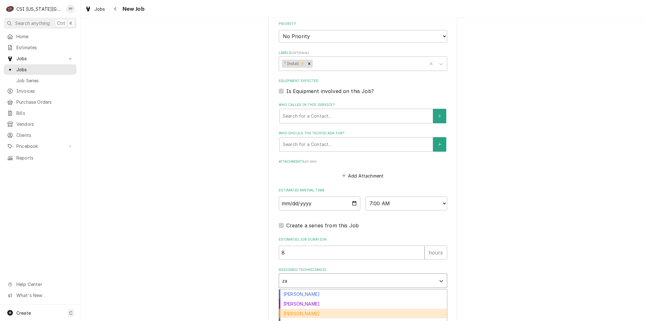
click at [322, 308] on div "Zach Masters" at bounding box center [363, 313] width 168 height 10
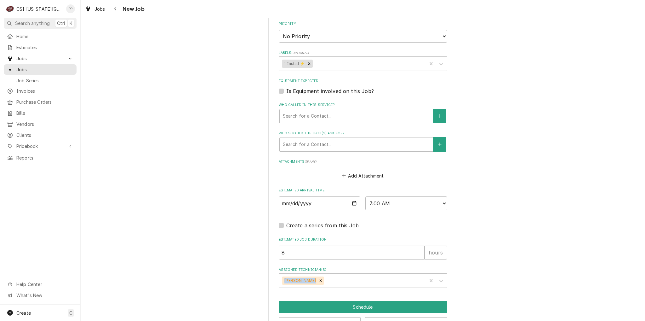
drag, startPoint x: 513, startPoint y: 268, endPoint x: 512, endPoint y: 271, distance: 3.2
click at [512, 271] on div "Please provide the following information to create a job: Client Details Client…" at bounding box center [363, 3] width 564 height 678
click at [402, 306] on button "Schedule" at bounding box center [363, 307] width 168 height 12
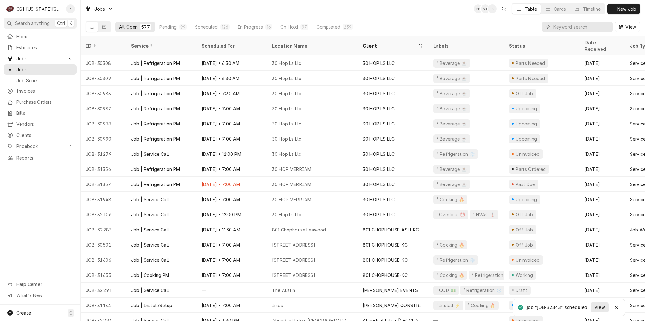
click at [601, 310] on span "View" at bounding box center [599, 307] width 13 height 7
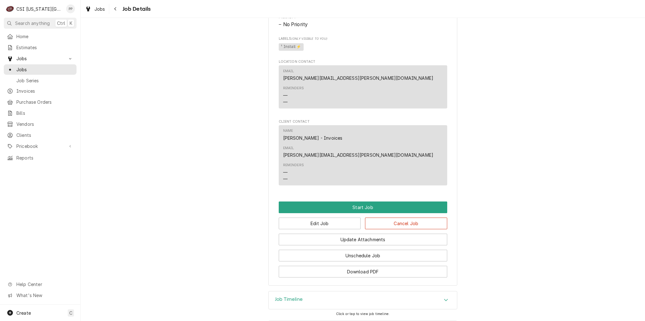
scroll to position [345, 0]
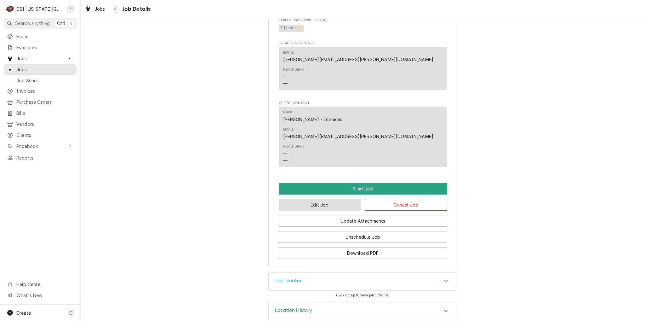
click at [325, 199] on button "Edit Job" at bounding box center [320, 205] width 82 height 12
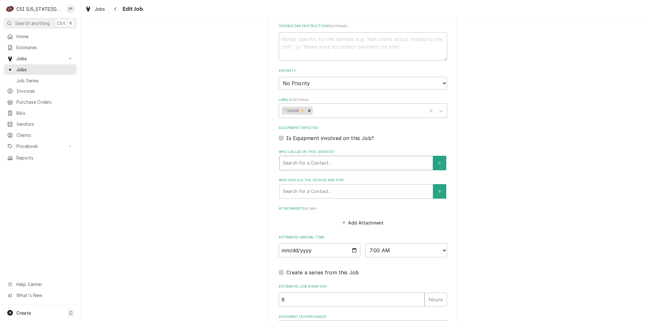
scroll to position [364, 0]
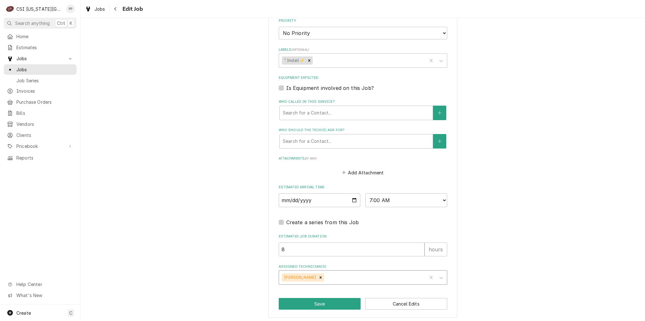
click at [318, 275] on icon "Remove Zach Masters" at bounding box center [320, 277] width 4 height 4
click at [313, 299] on button "Save" at bounding box center [320, 304] width 82 height 12
type textarea "x"
